Goal: Find specific page/section: Find specific page/section

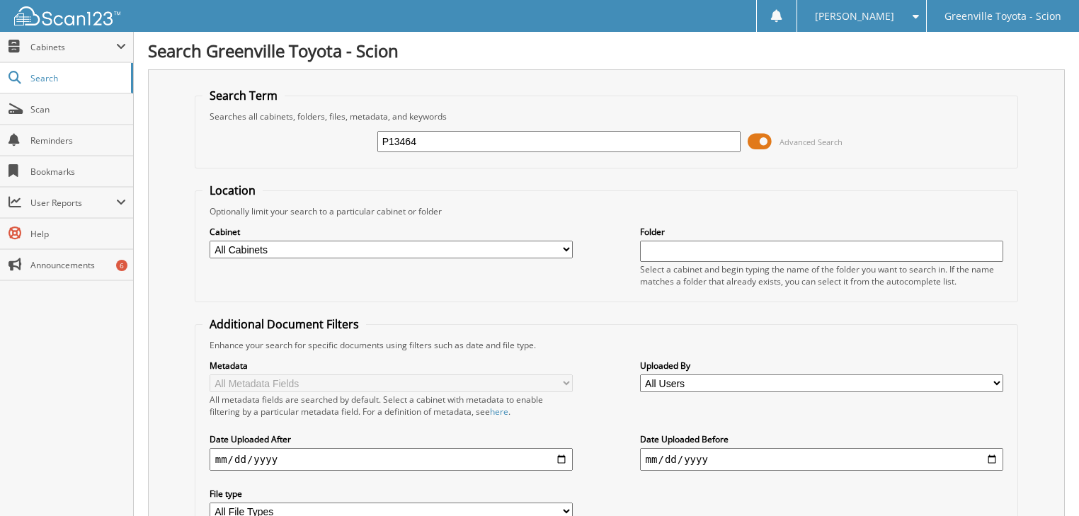
type input "P13464"
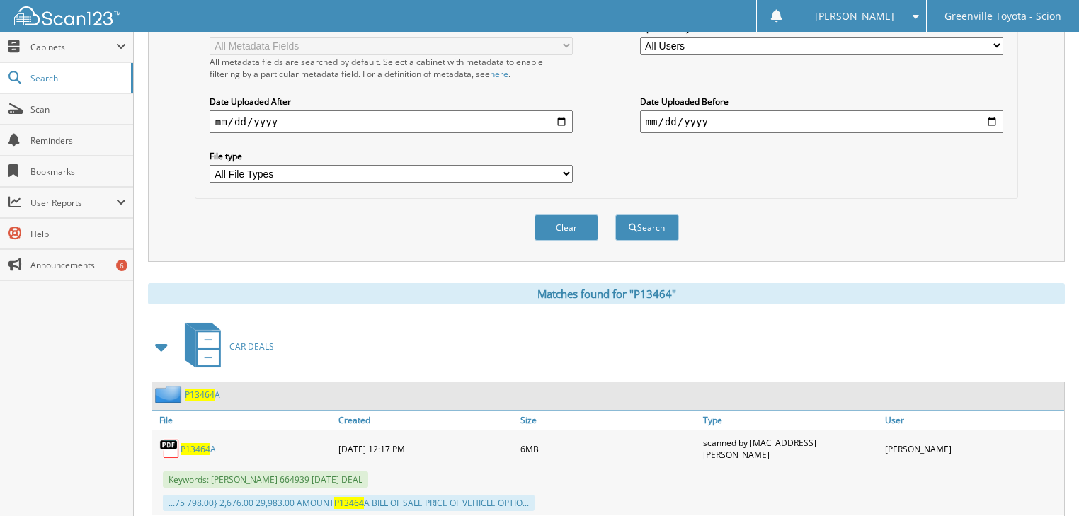
scroll to position [453, 0]
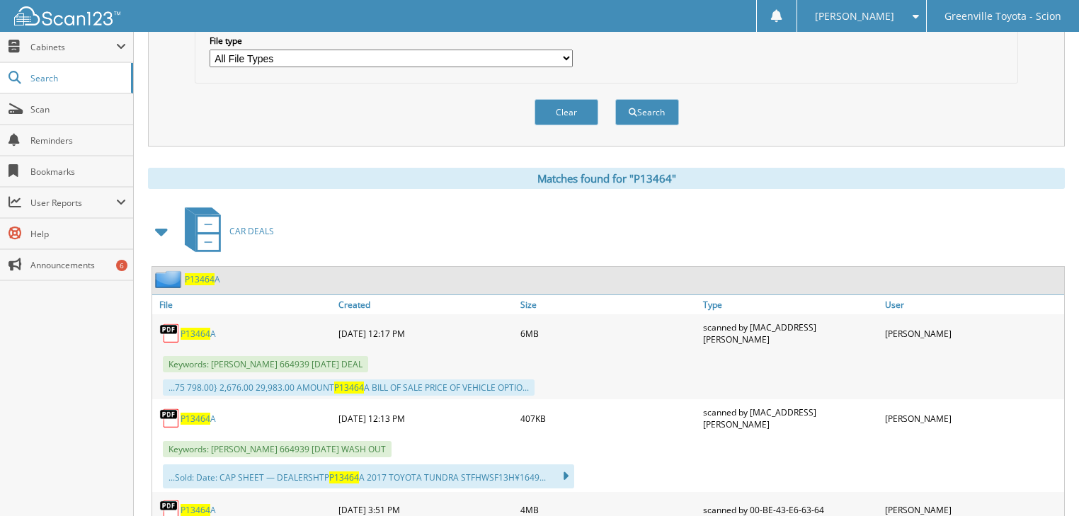
click at [197, 328] on span "P13464" at bounding box center [196, 334] width 30 height 12
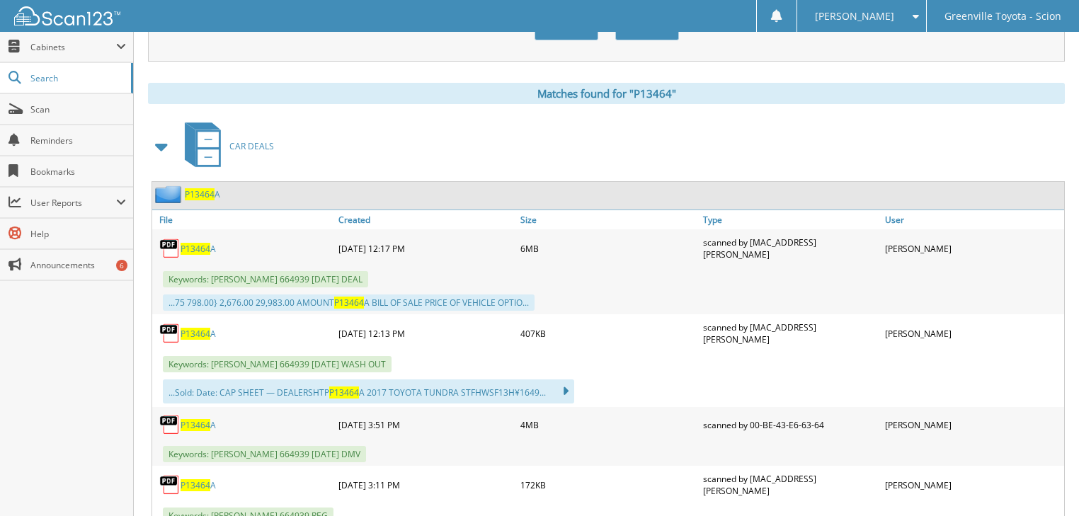
scroll to position [737, 0]
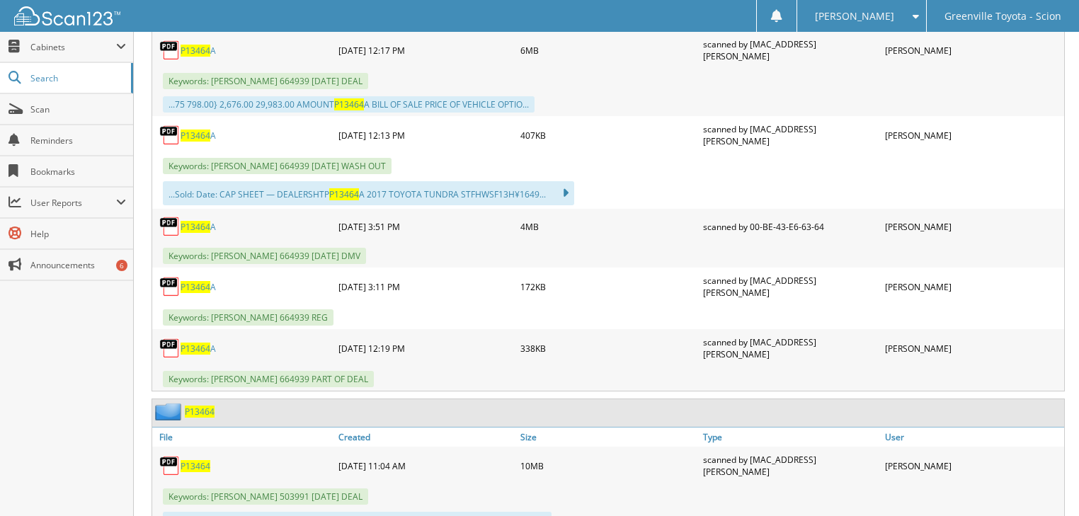
click at [191, 460] on span "P13464" at bounding box center [196, 466] width 30 height 12
